Goal: Task Accomplishment & Management: Manage account settings

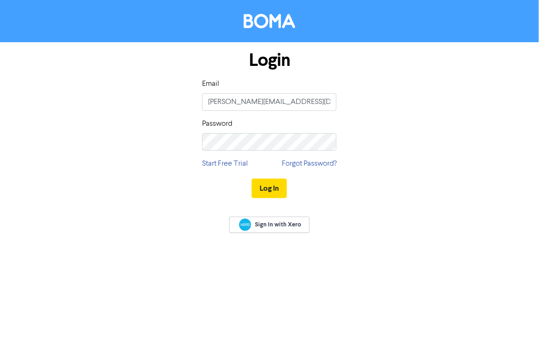
click at [270, 189] on button "Log In" at bounding box center [269, 187] width 35 height 19
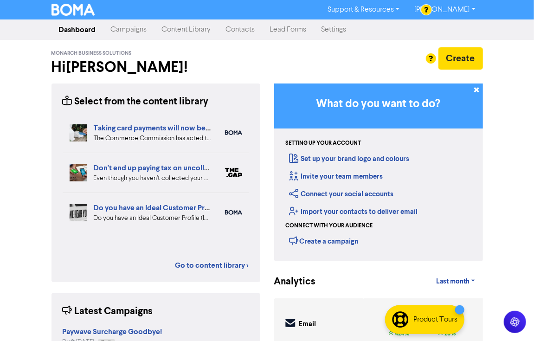
click at [337, 29] on link "Settings" at bounding box center [334, 29] width 40 height 19
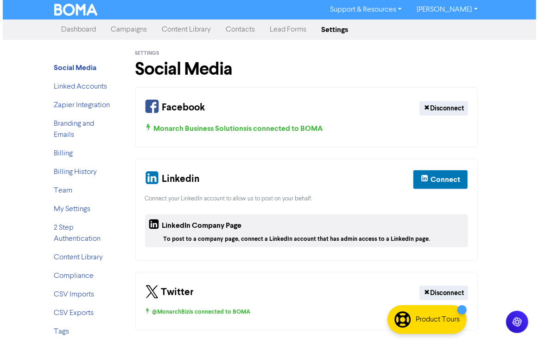
scroll to position [3, 0]
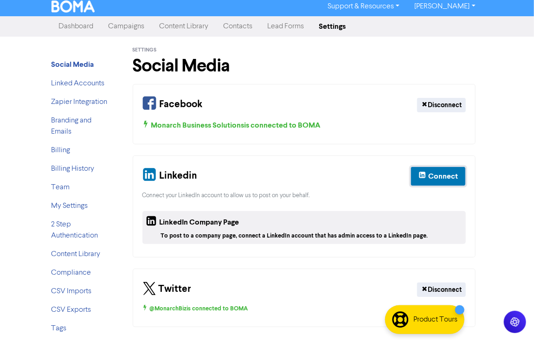
click at [439, 177] on div "Connect" at bounding box center [443, 176] width 30 height 11
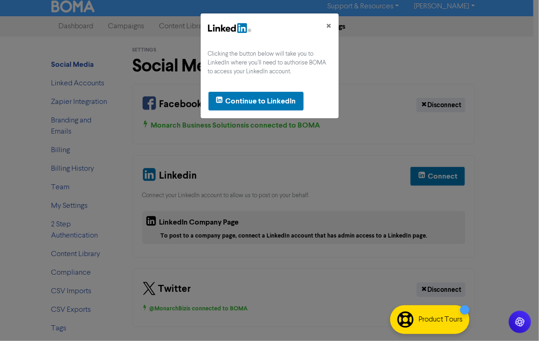
click at [215, 90] on div "Continue to LinkedIn" at bounding box center [270, 101] width 138 height 34
click at [223, 99] on icon "button" at bounding box center [219, 100] width 7 height 11
